Goal: Complete application form: Complete application form

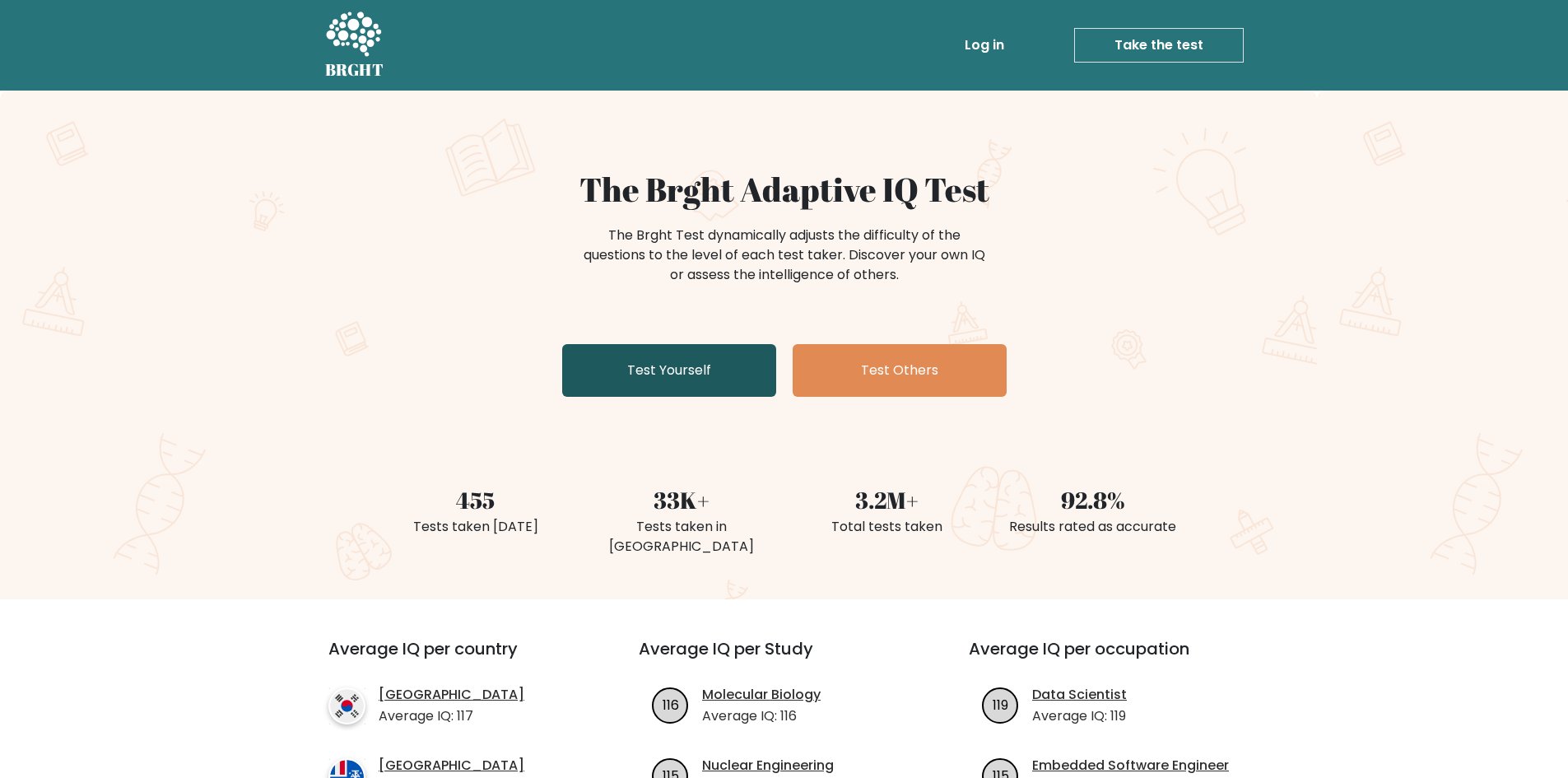
click at [723, 364] on link "Test Yourself" at bounding box center [669, 371] width 214 height 53
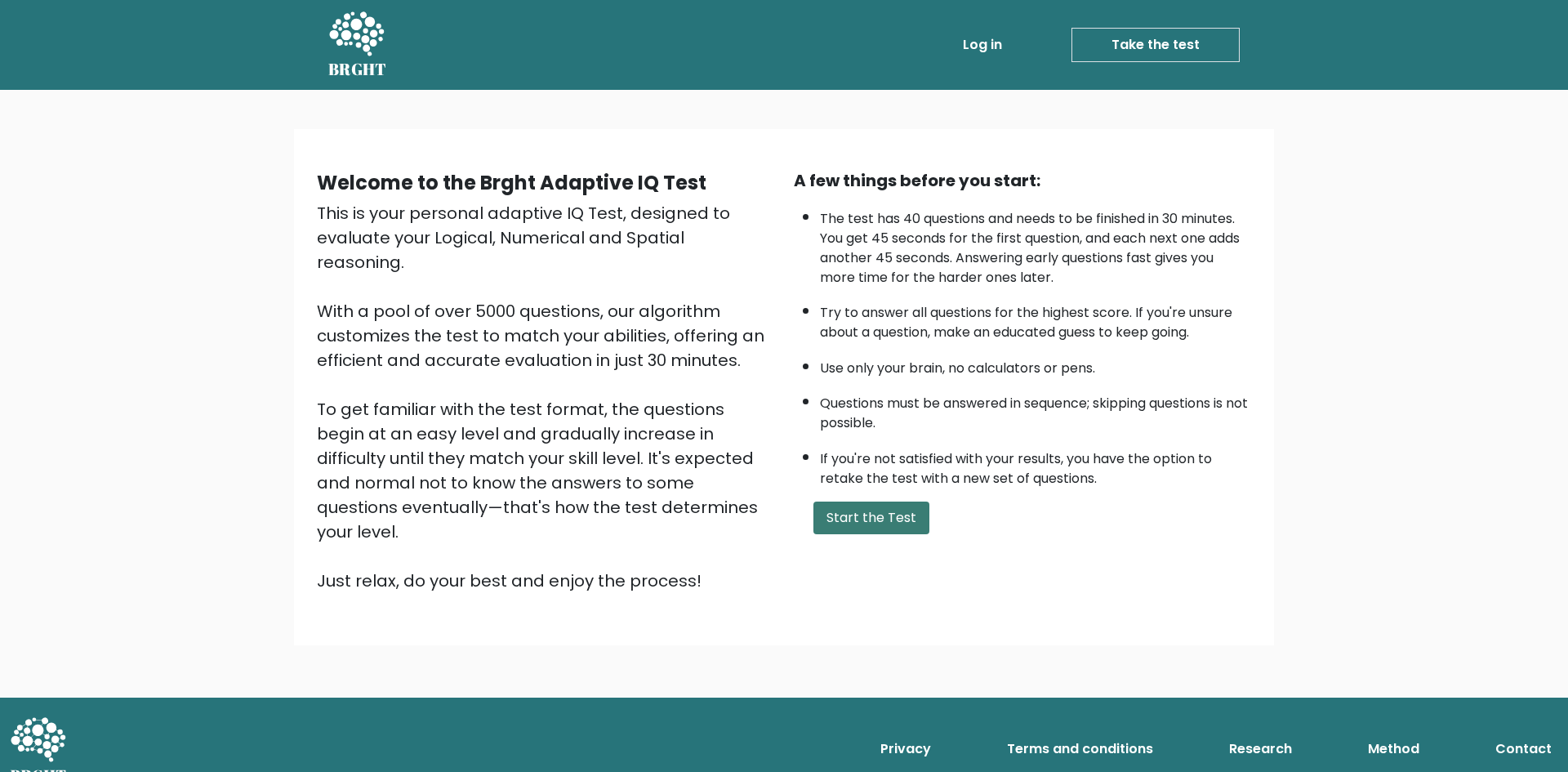
click at [874, 518] on button "Start the Test" at bounding box center [871, 518] width 116 height 33
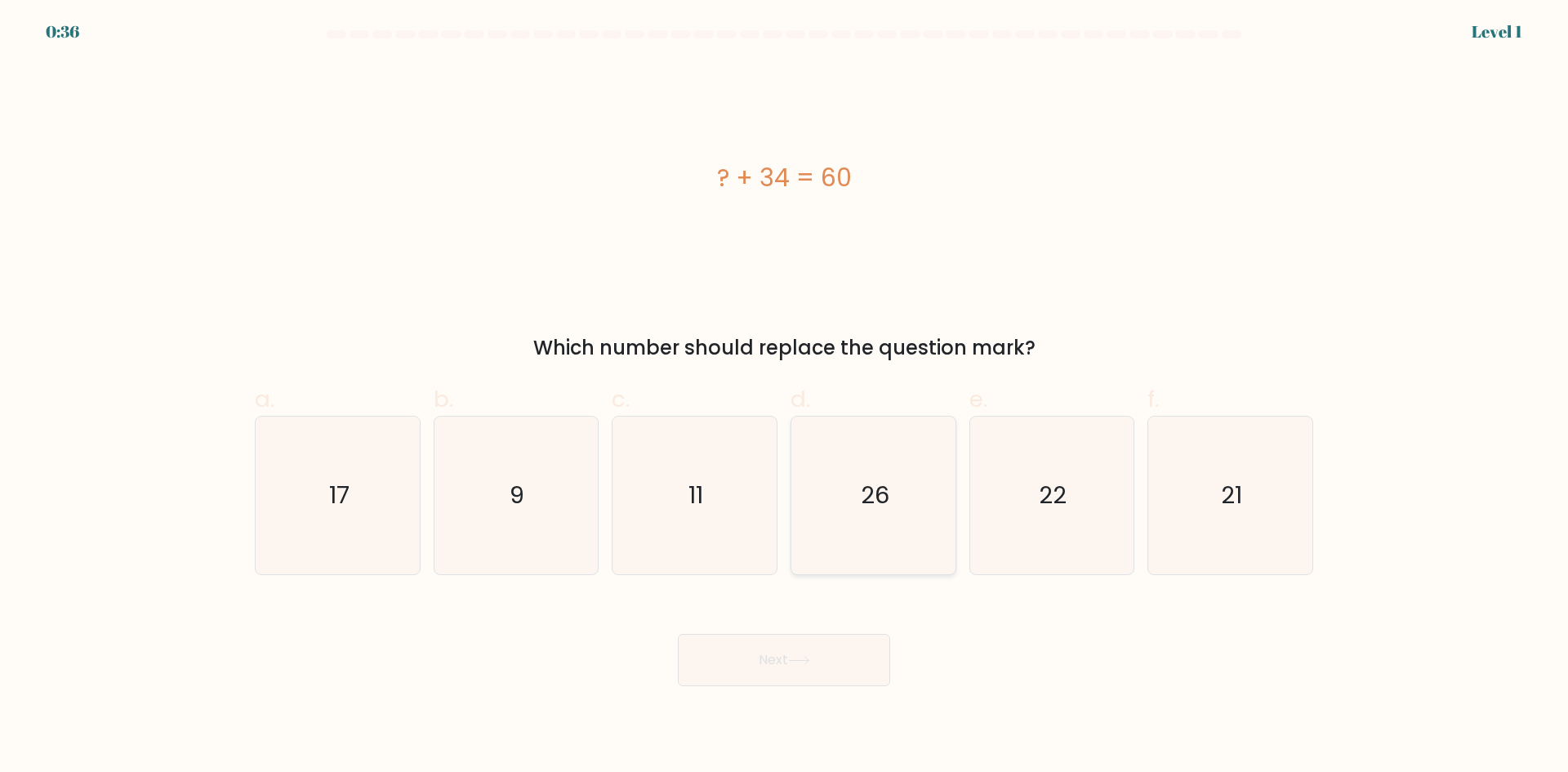
click at [908, 525] on icon "26" at bounding box center [873, 495] width 157 height 157
click at [784, 397] on input "d. 26" at bounding box center [784, 391] width 1 height 11
radio input "true"
click at [812, 667] on button "Next" at bounding box center [784, 660] width 212 height 52
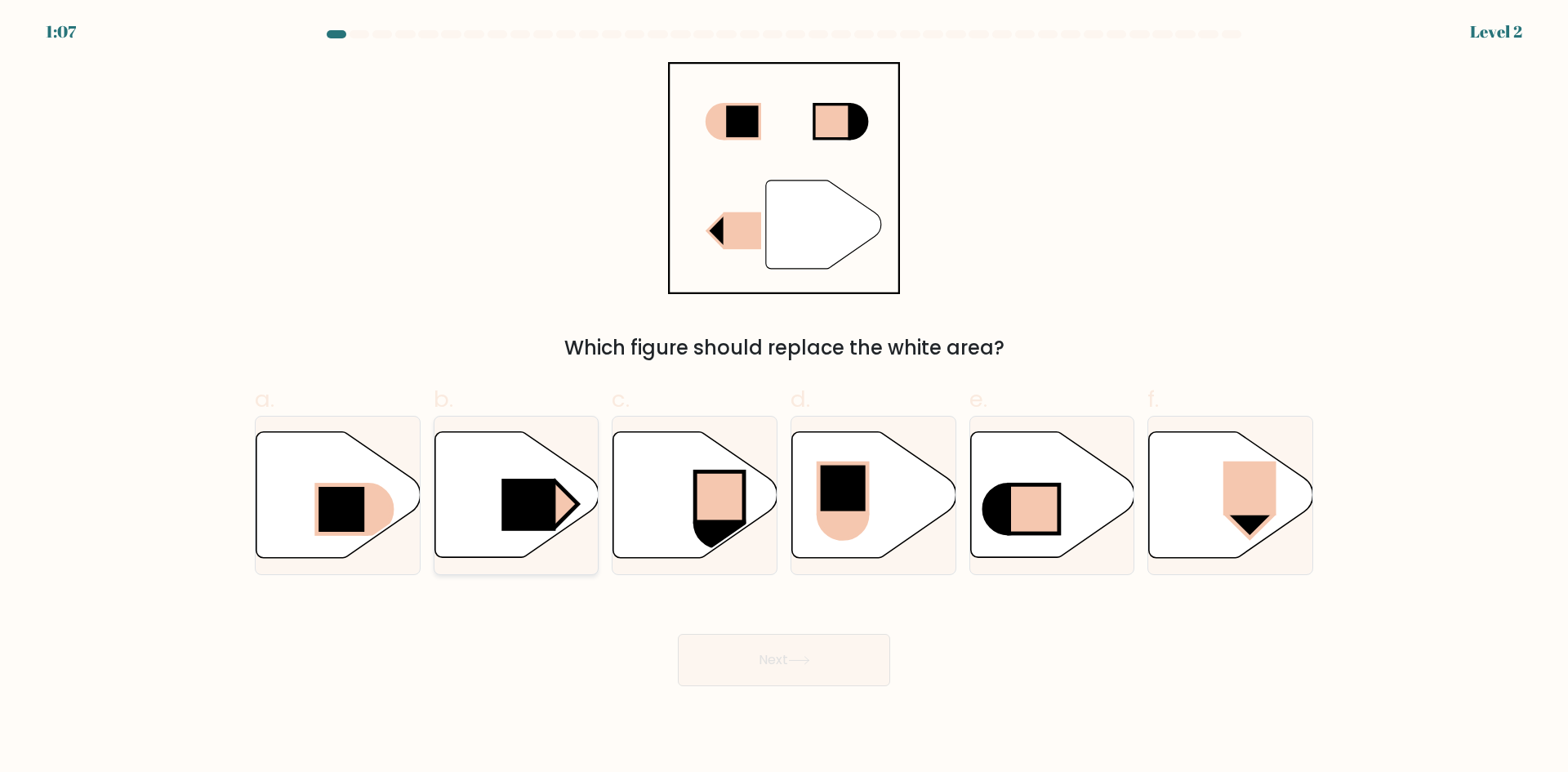
click at [559, 523] on rect at bounding box center [554, 504] width 46 height 46
click at [784, 397] on input "b." at bounding box center [784, 391] width 1 height 11
radio input "true"
click at [798, 661] on icon at bounding box center [799, 661] width 22 height 9
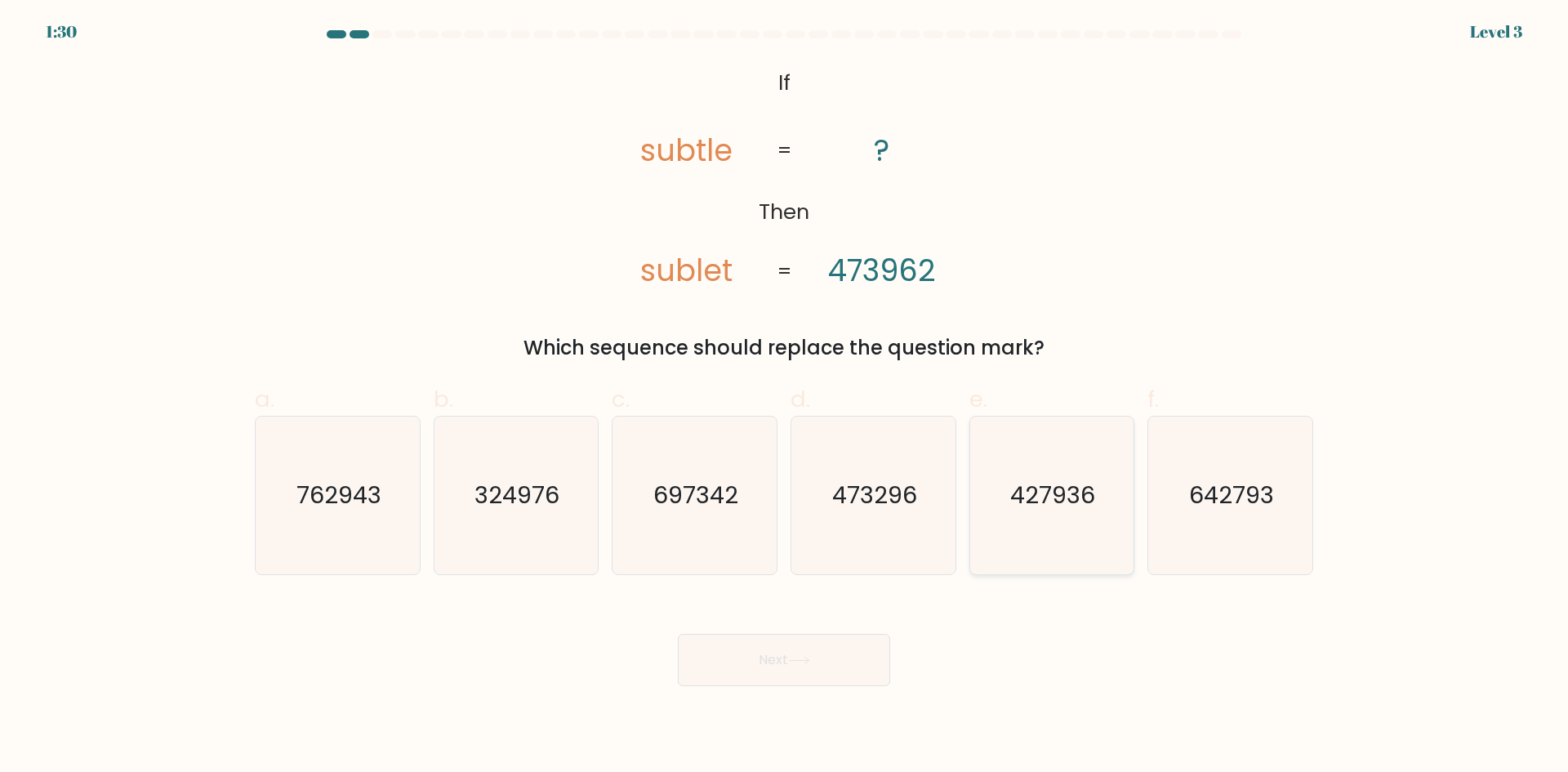
click at [989, 532] on icon "427936" at bounding box center [1051, 495] width 157 height 157
click at [784, 397] on input "e. 427936" at bounding box center [784, 391] width 1 height 11
radio input "true"
click at [787, 669] on button "Next" at bounding box center [784, 660] width 212 height 52
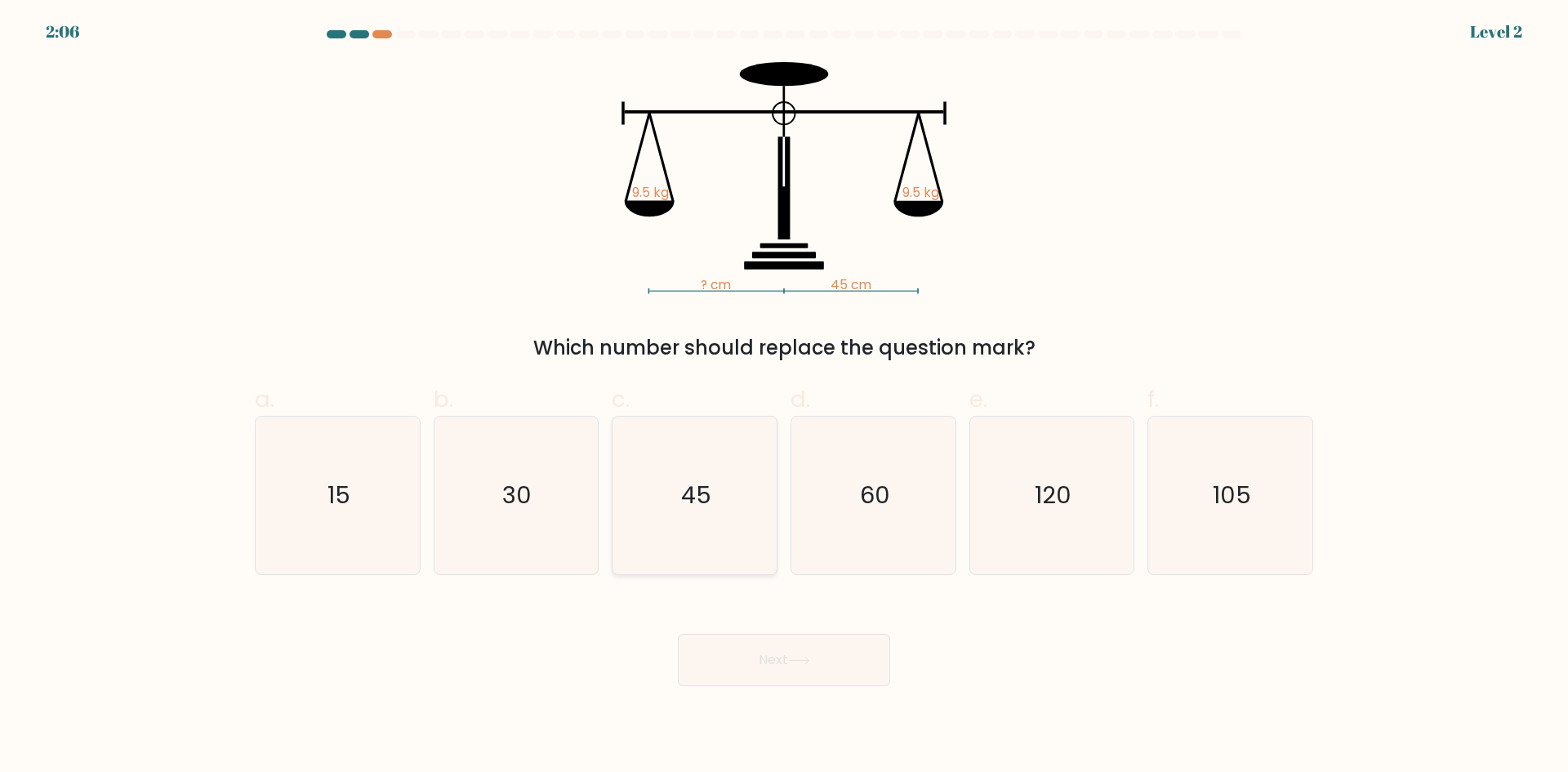
click at [698, 486] on text "45" at bounding box center [696, 494] width 30 height 33
click at [784, 397] on input "c. 45" at bounding box center [784, 391] width 1 height 11
radio input "true"
click at [809, 656] on icon at bounding box center [799, 661] width 22 height 9
click at [809, 678] on button "Next" at bounding box center [784, 660] width 212 height 52
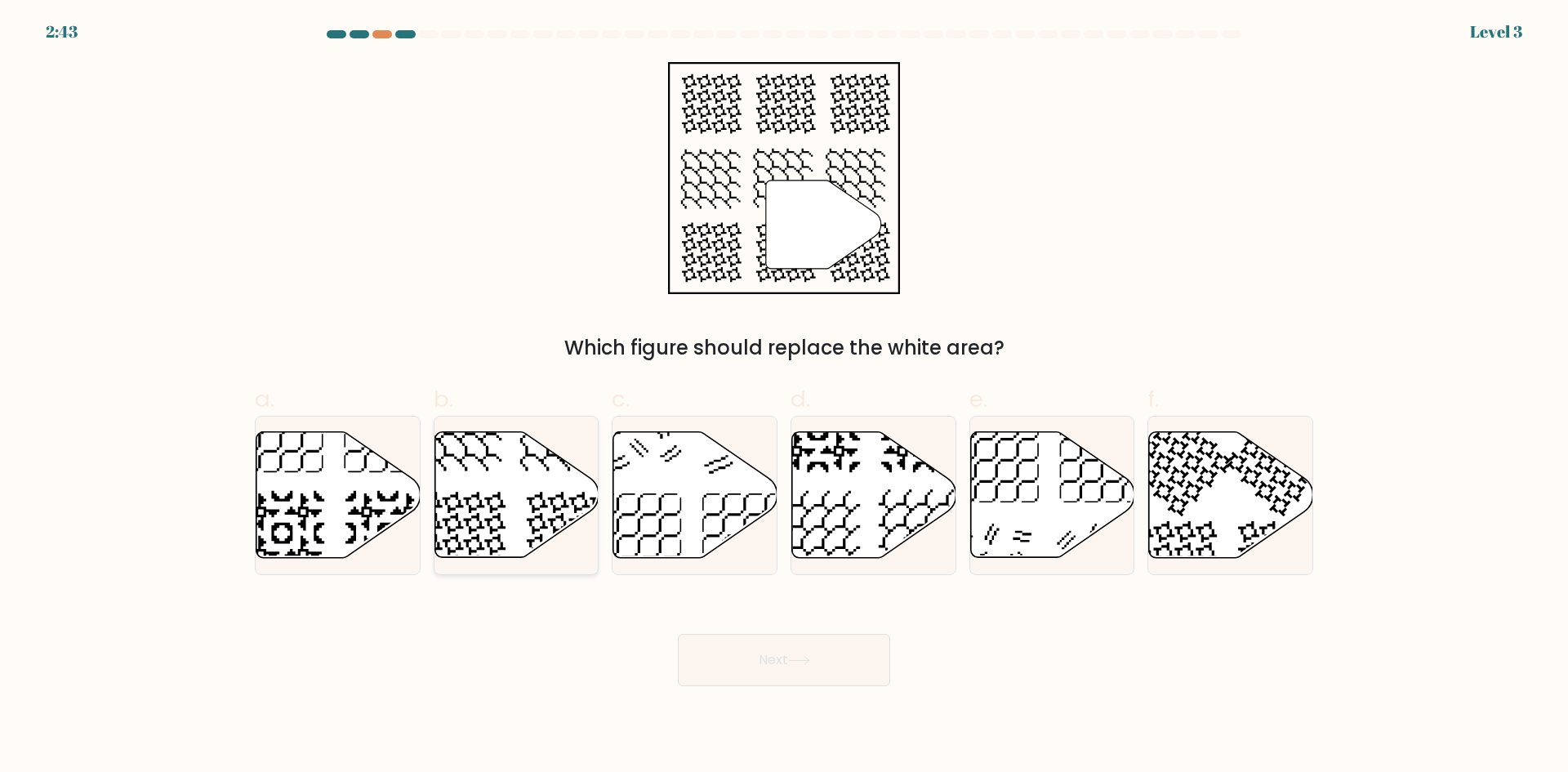
click at [562, 521] on icon at bounding box center [517, 494] width 164 height 126
click at [784, 397] on input "b." at bounding box center [784, 391] width 1 height 11
radio input "true"
click at [838, 682] on button "Next" at bounding box center [784, 660] width 212 height 52
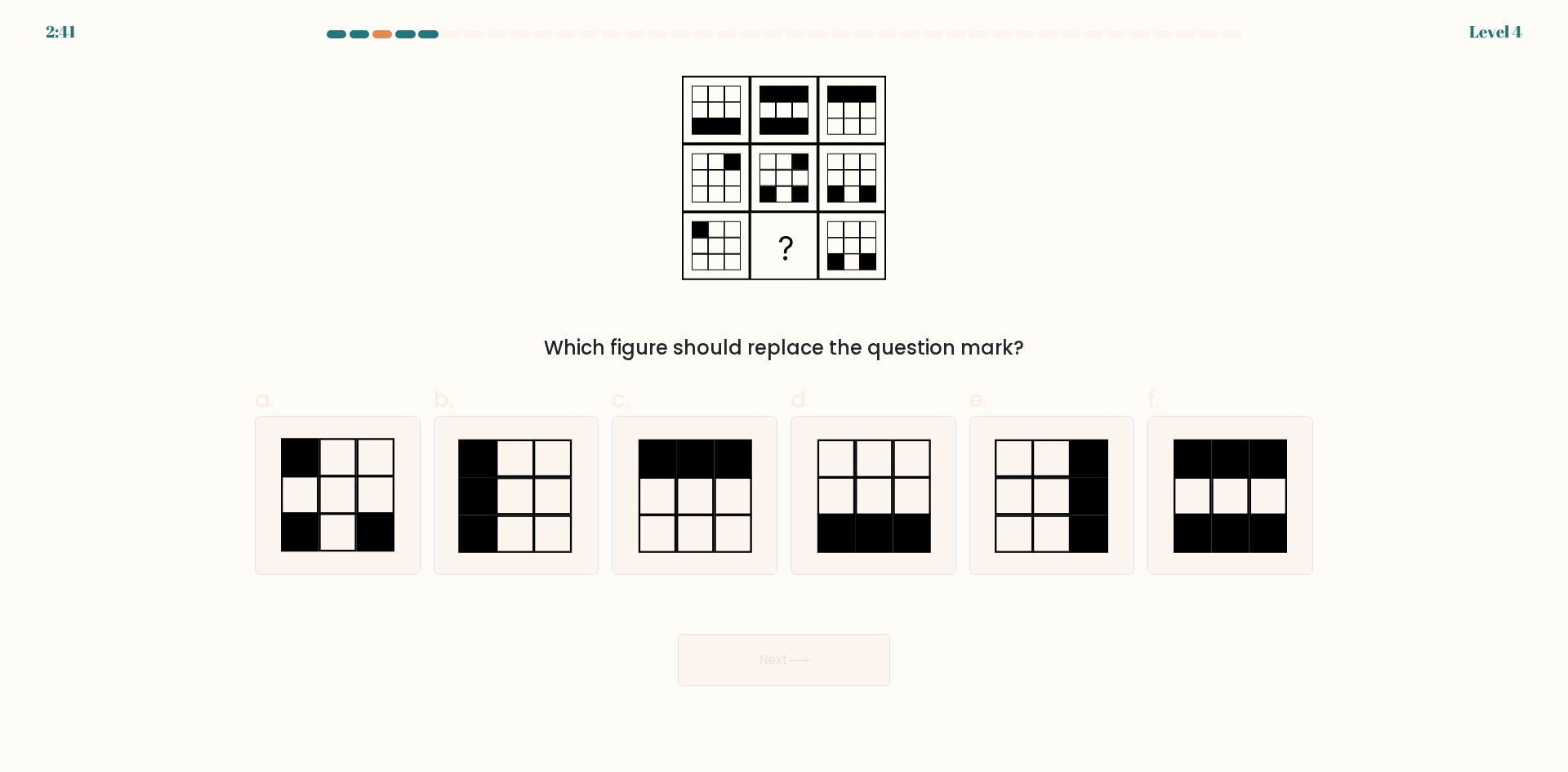
click at [828, 664] on button "Next" at bounding box center [784, 660] width 212 height 52
click at [1231, 278] on div "Which figure should replace the question mark?" at bounding box center [784, 212] width 1078 height 300
click at [349, 550] on rect at bounding box center [337, 532] width 36 height 37
click at [784, 397] on input "a." at bounding box center [784, 391] width 1 height 11
radio input "true"
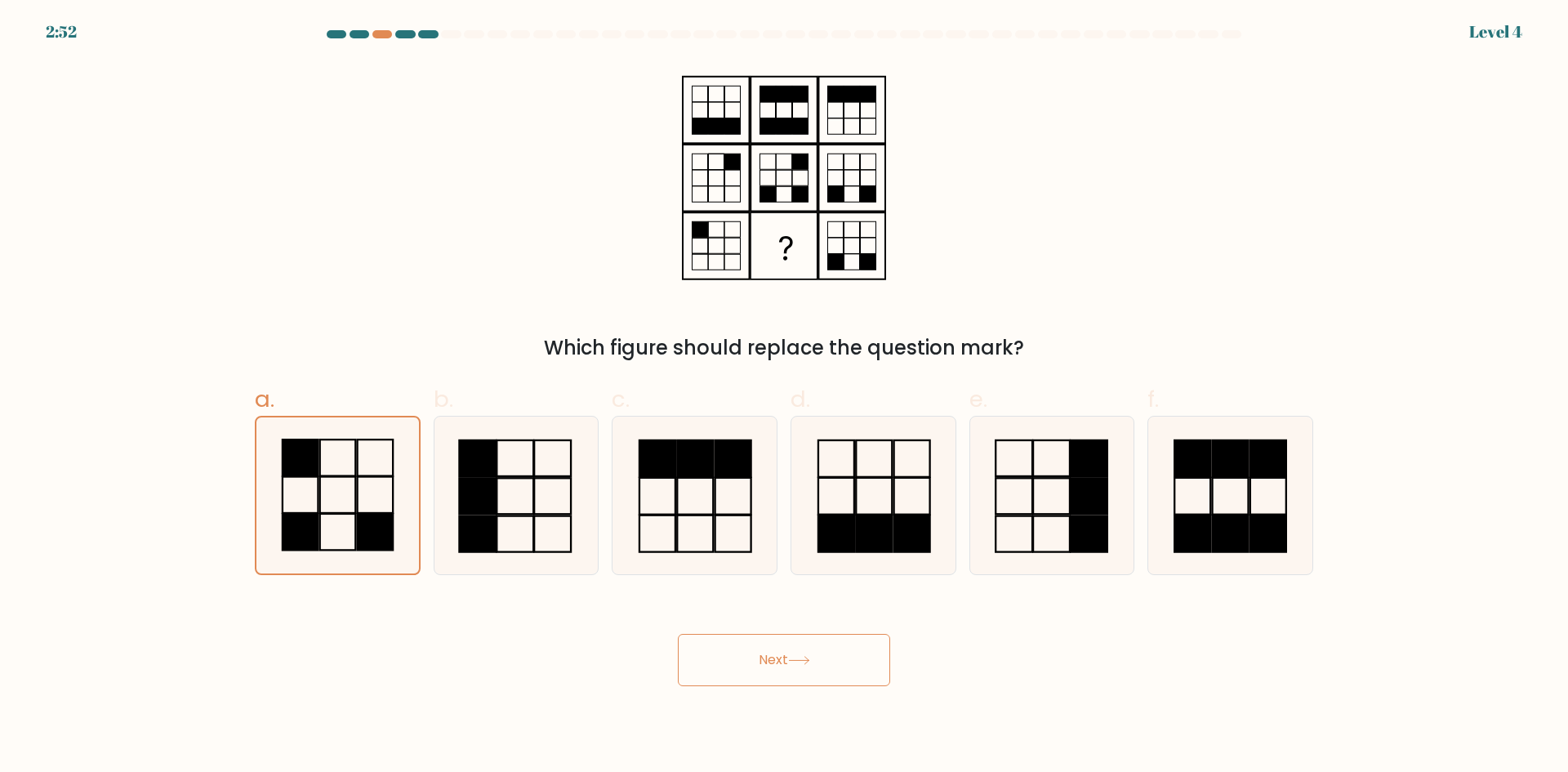
click at [821, 651] on button "Next" at bounding box center [784, 660] width 212 height 52
